Goal: Task Accomplishment & Management: Use online tool/utility

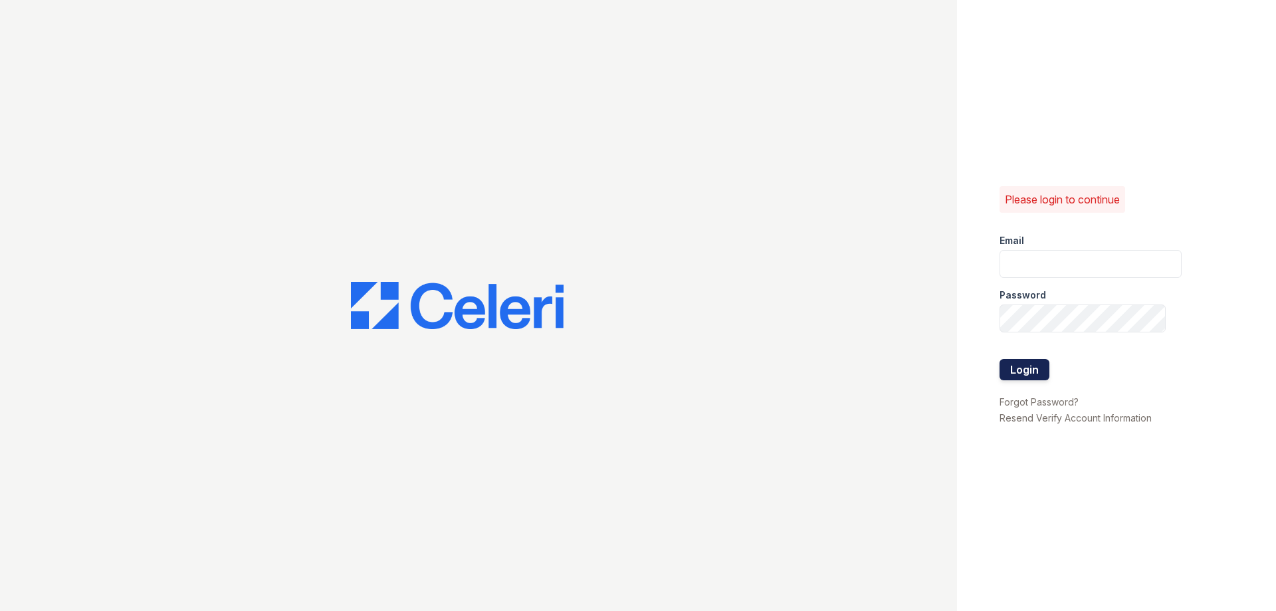
type input "mshapiro@rushmoremgmt.com"
click at [1030, 366] on button "Login" at bounding box center [1025, 369] width 50 height 21
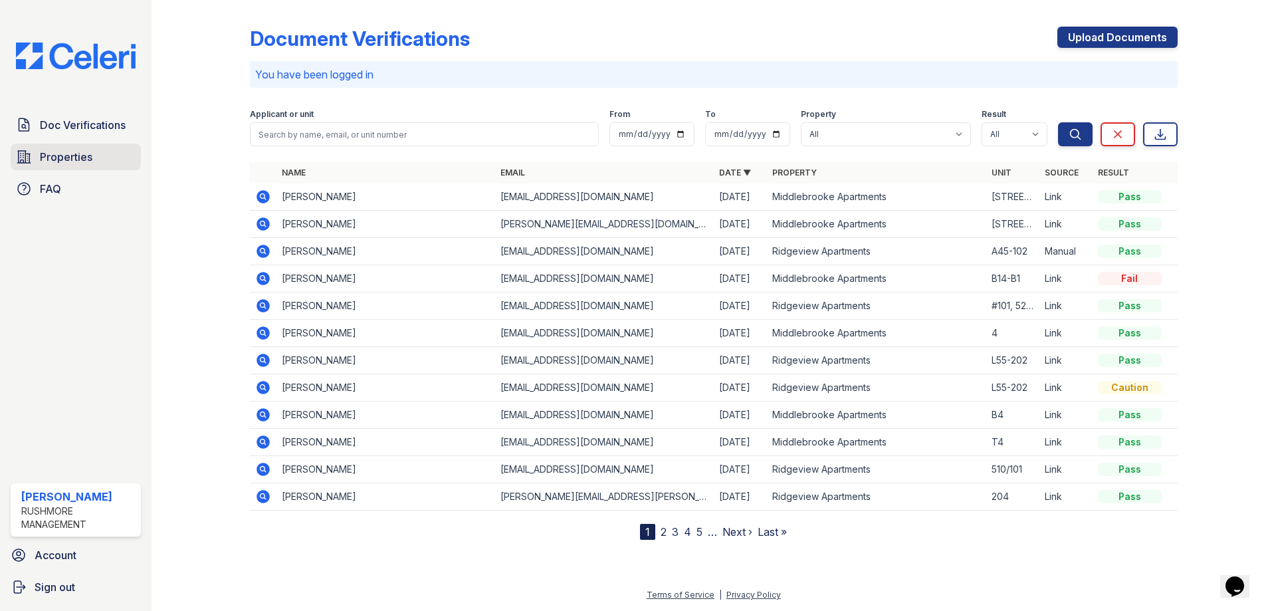
click at [44, 161] on span "Properties" at bounding box center [66, 157] width 53 height 16
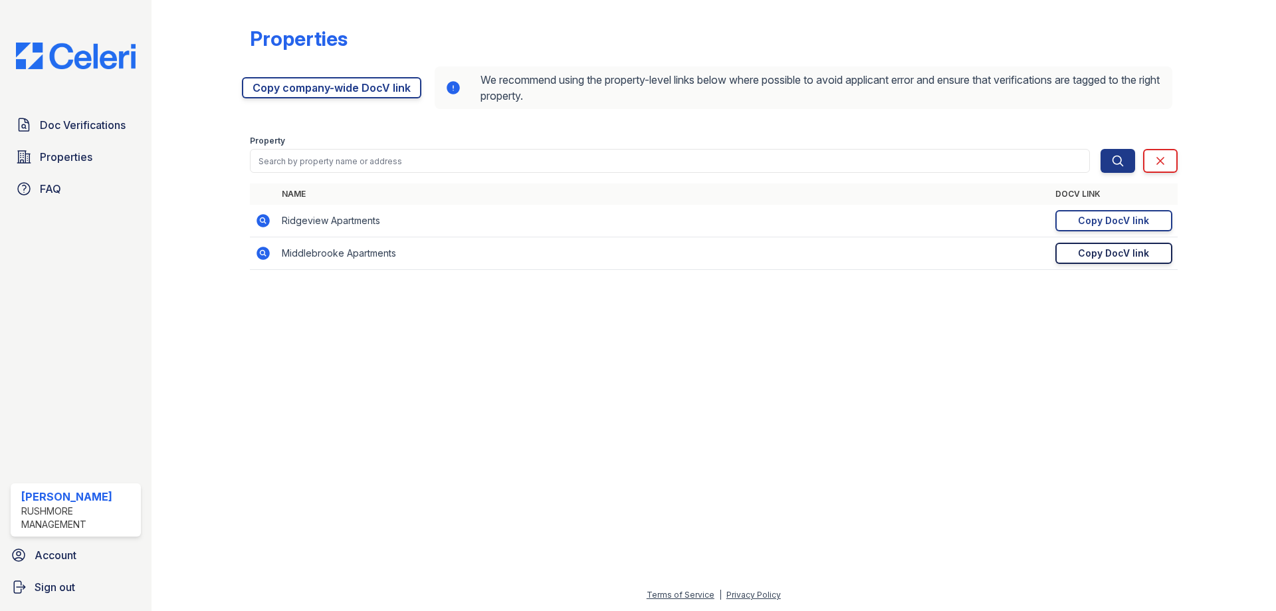
click at [1104, 254] on div "Copy DocV link" at bounding box center [1113, 253] width 71 height 13
